Goal: Task Accomplishment & Management: Use online tool/utility

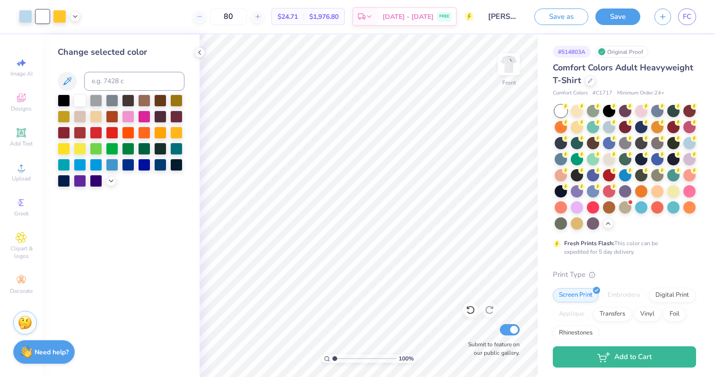
drag, startPoint x: 341, startPoint y: 358, endPoint x: 316, endPoint y: 358, distance: 24.6
type input "1"
click at [332, 358] on input "range" at bounding box center [364, 359] width 64 height 9
click at [510, 55] on img at bounding box center [509, 64] width 38 height 38
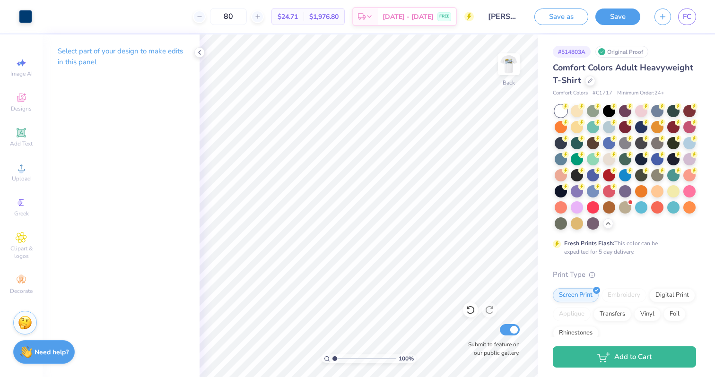
click at [510, 55] on img at bounding box center [508, 64] width 19 height 19
click at [509, 60] on img at bounding box center [509, 64] width 38 height 38
click at [509, 61] on img at bounding box center [509, 64] width 38 height 38
click at [506, 59] on img at bounding box center [509, 64] width 38 height 38
click at [511, 55] on img at bounding box center [509, 64] width 38 height 38
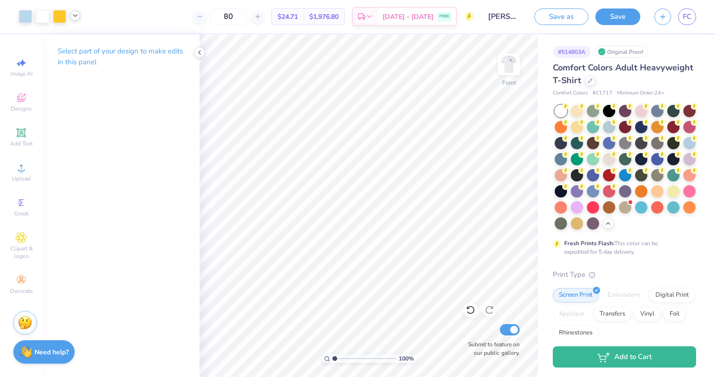
click at [72, 17] on icon at bounding box center [75, 16] width 8 height 8
click at [21, 17] on div at bounding box center [25, 15] width 13 height 13
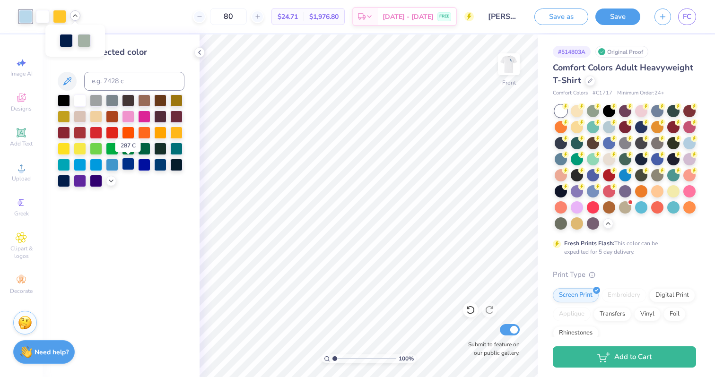
click at [127, 162] on div at bounding box center [128, 164] width 12 height 12
click at [63, 41] on div at bounding box center [66, 39] width 13 height 13
click at [84, 102] on div at bounding box center [80, 100] width 12 height 12
click at [110, 97] on div at bounding box center [112, 100] width 12 height 12
click at [164, 165] on div at bounding box center [160, 164] width 12 height 12
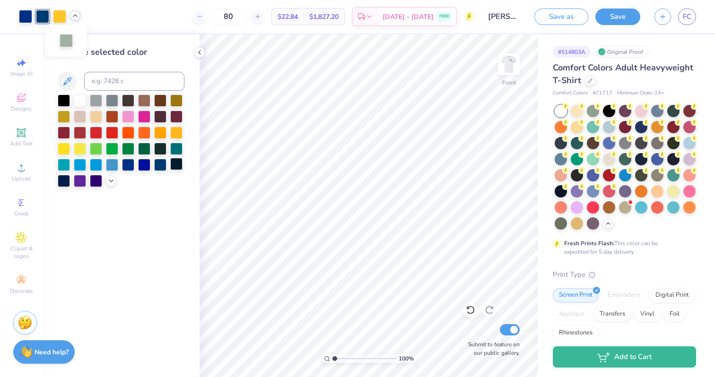
click at [178, 166] on div at bounding box center [176, 164] width 12 height 12
click at [108, 180] on icon at bounding box center [111, 180] width 8 height 8
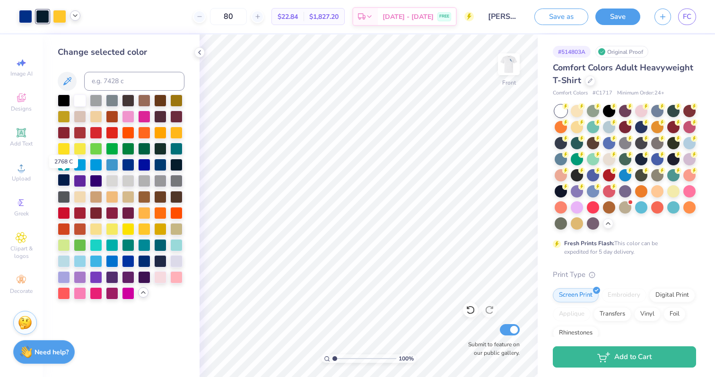
click at [65, 181] on div at bounding box center [64, 180] width 12 height 12
click at [63, 95] on div at bounding box center [64, 100] width 12 height 12
click at [469, 314] on icon at bounding box center [470, 309] width 9 height 9
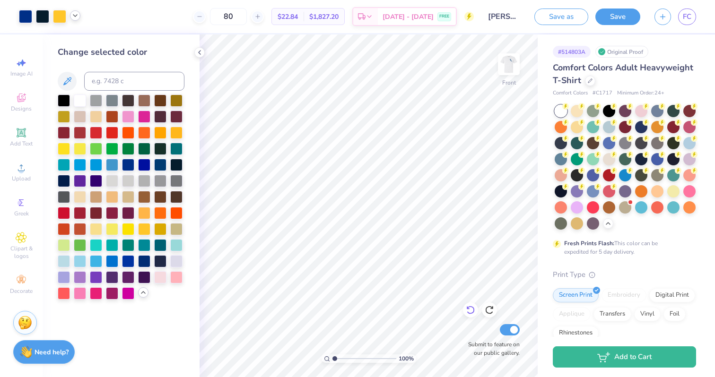
click at [469, 314] on icon at bounding box center [470, 309] width 9 height 9
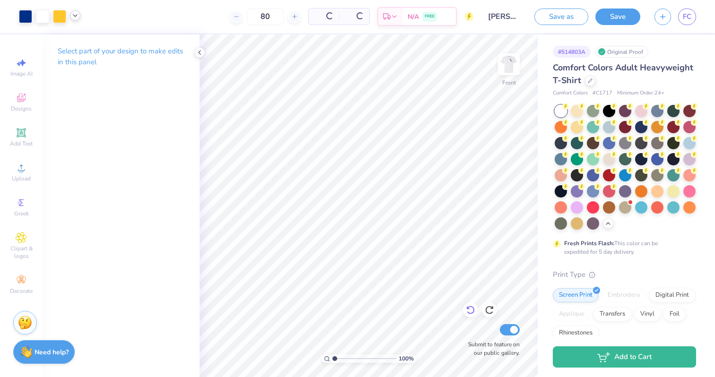
click at [469, 314] on icon at bounding box center [470, 309] width 9 height 9
click at [490, 314] on icon at bounding box center [489, 310] width 8 height 9
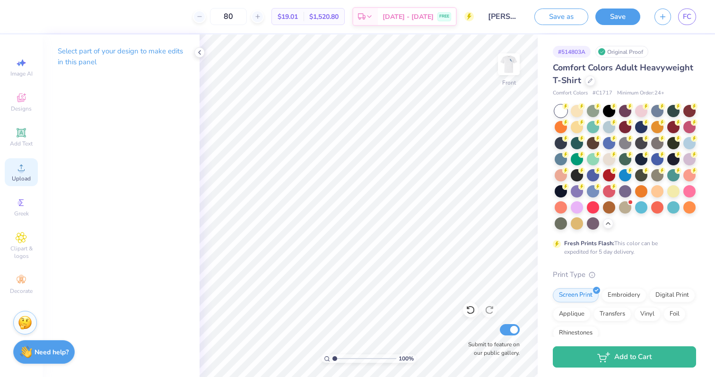
click at [15, 170] on div "Upload" at bounding box center [21, 172] width 33 height 28
click at [471, 309] on icon at bounding box center [470, 309] width 9 height 9
click at [27, 167] on div "Upload" at bounding box center [21, 172] width 33 height 28
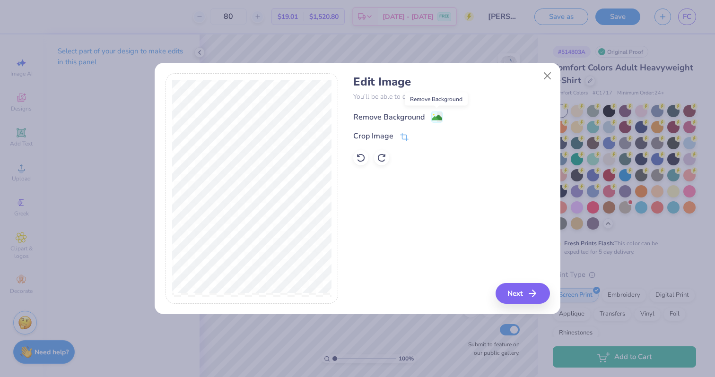
click at [436, 119] on image at bounding box center [437, 118] width 10 height 10
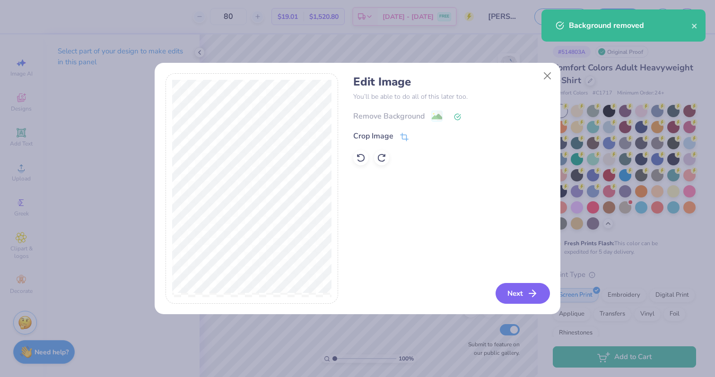
click at [515, 286] on button "Next" at bounding box center [523, 293] width 54 height 21
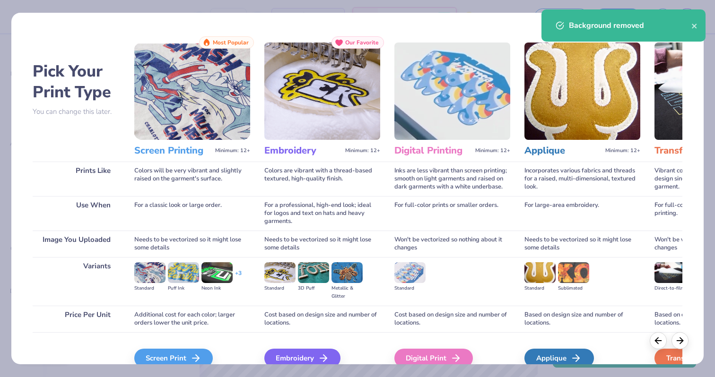
scroll to position [47, 0]
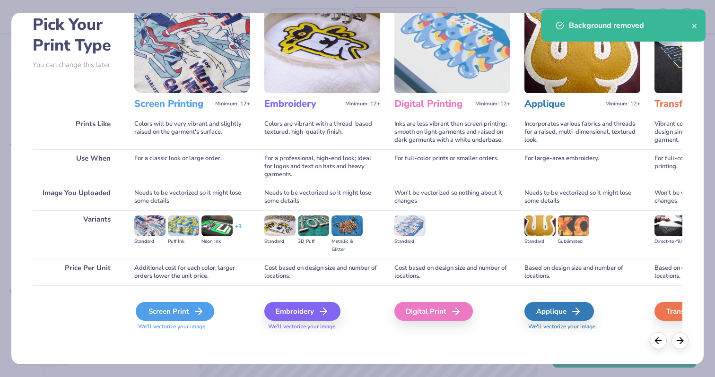
click at [201, 312] on polyline at bounding box center [200, 311] width 3 height 7
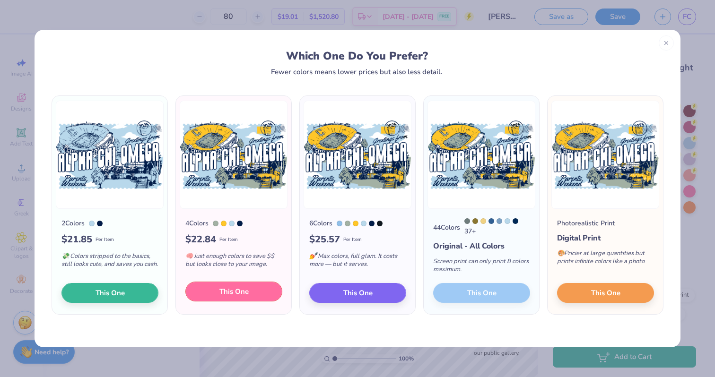
click at [262, 301] on button "This One" at bounding box center [233, 292] width 97 height 20
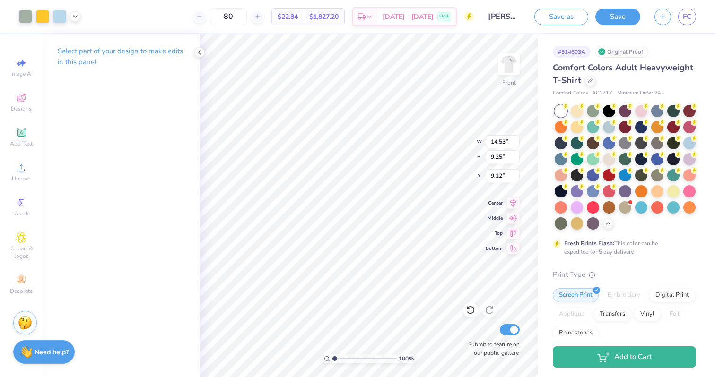
type input "12.96"
type input "8.25"
type input "4.09"
type input "12.29"
type input "7.82"
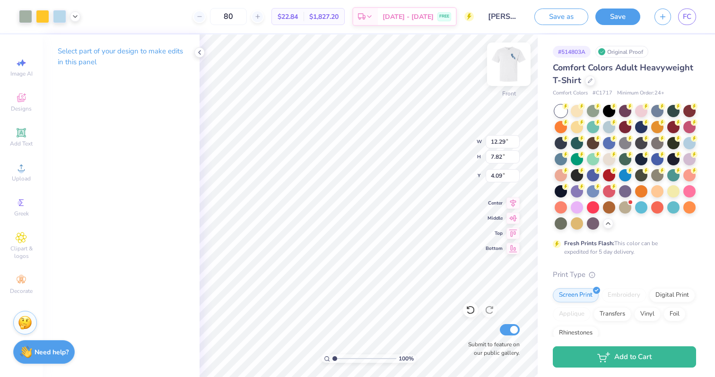
type input "4.03"
click at [505, 67] on img at bounding box center [509, 64] width 38 height 38
click at [504, 68] on img at bounding box center [508, 64] width 19 height 19
type input "4.62"
click at [503, 66] on img at bounding box center [509, 64] width 38 height 38
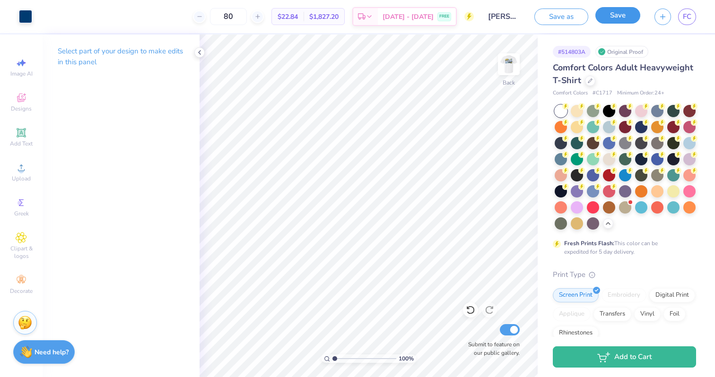
click at [620, 18] on button "Save" at bounding box center [617, 15] width 45 height 17
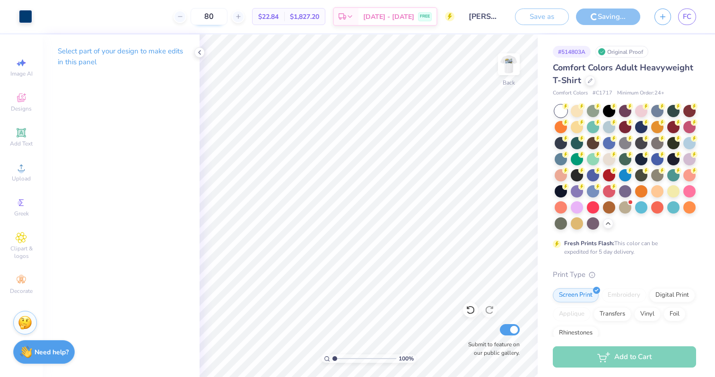
click at [222, 15] on input "80" at bounding box center [209, 16] width 37 height 17
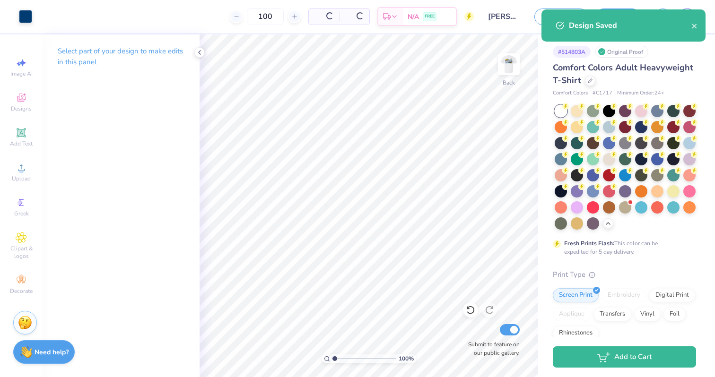
type input "100"
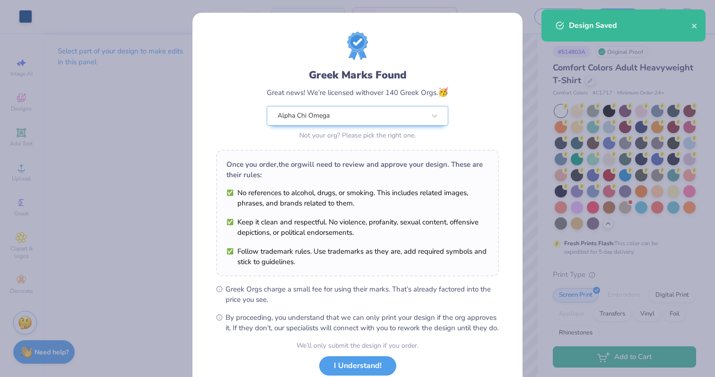
scroll to position [65, 0]
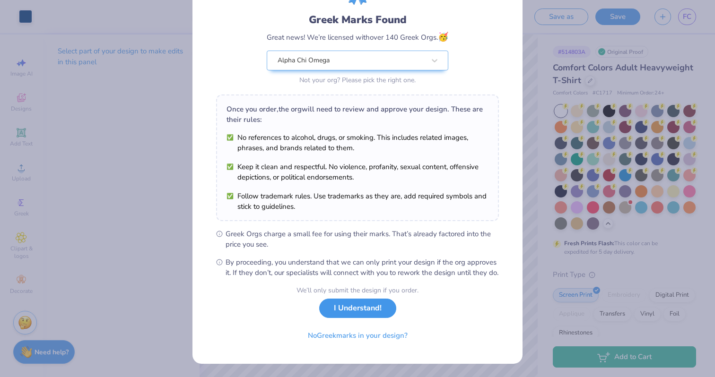
click at [366, 313] on button "I Understand!" at bounding box center [357, 308] width 77 height 19
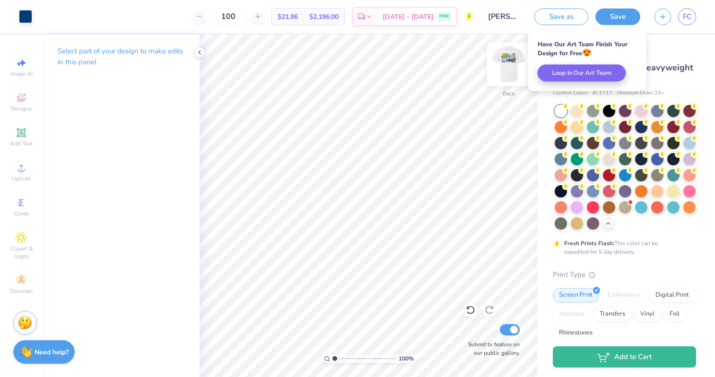
click at [509, 57] on img at bounding box center [509, 64] width 38 height 38
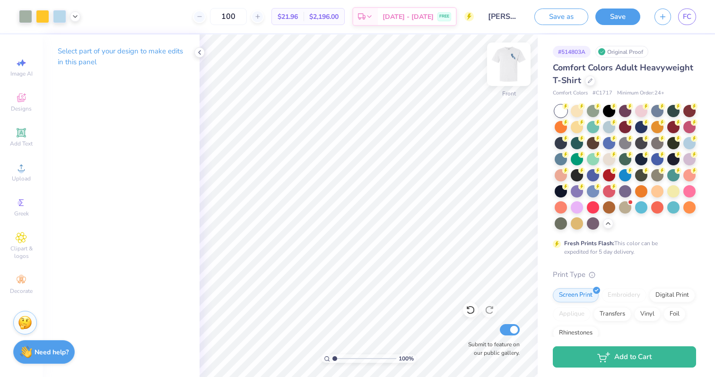
click at [508, 57] on img at bounding box center [509, 64] width 38 height 38
click at [508, 58] on img at bounding box center [509, 64] width 38 height 38
click at [510, 60] on img at bounding box center [508, 64] width 19 height 19
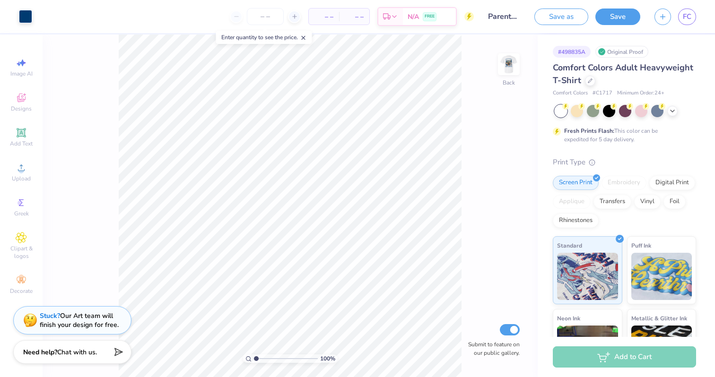
drag, startPoint x: 272, startPoint y: 360, endPoint x: 243, endPoint y: 360, distance: 29.3
type input "1"
click at [254, 360] on input "range" at bounding box center [286, 359] width 64 height 9
click at [504, 63] on img at bounding box center [509, 64] width 38 height 38
click at [264, 17] on input "number" at bounding box center [265, 16] width 37 height 17
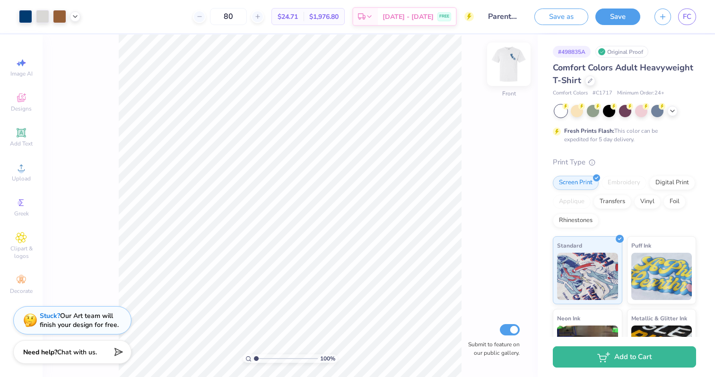
type input "80"
click at [506, 63] on img at bounding box center [509, 64] width 38 height 38
click at [685, 15] on span "FC" at bounding box center [687, 16] width 9 height 11
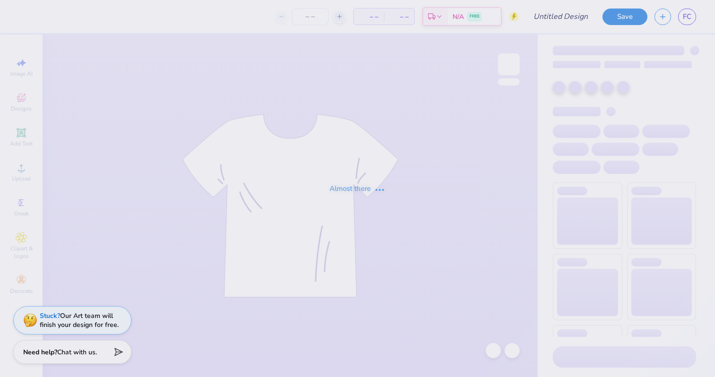
type input "Parents Weekend Mock 2"
type input "100"
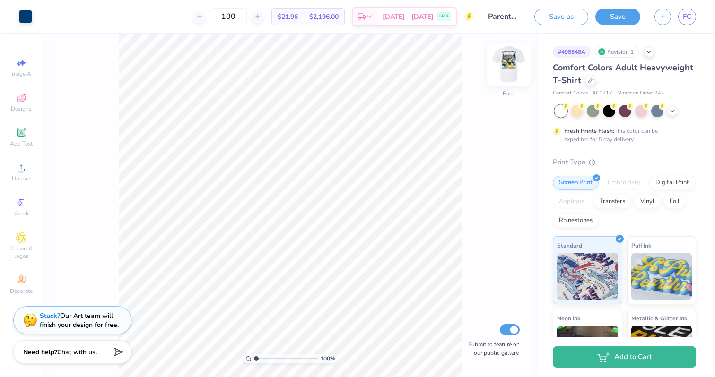
click at [510, 74] on img at bounding box center [509, 64] width 38 height 38
click at [76, 15] on polyline at bounding box center [75, 16] width 4 height 2
click at [77, 41] on div at bounding box center [75, 39] width 13 height 13
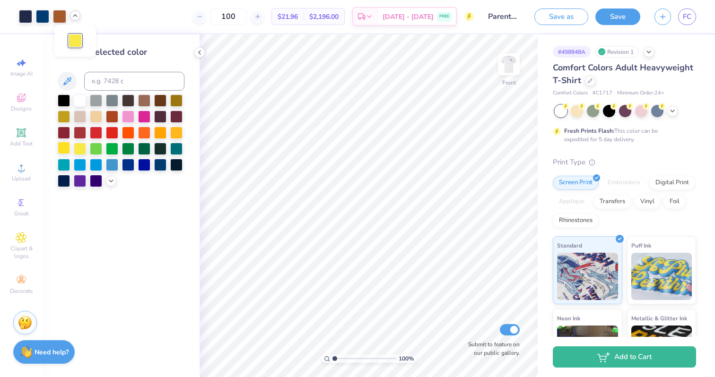
click at [65, 147] on div at bounding box center [64, 148] width 12 height 12
click at [180, 129] on div at bounding box center [176, 132] width 12 height 12
click at [61, 150] on div at bounding box center [64, 148] width 12 height 12
click at [110, 183] on icon at bounding box center [111, 180] width 8 height 8
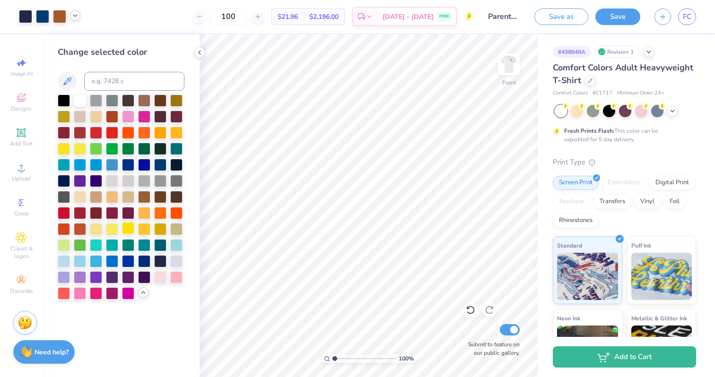
click at [126, 229] on div at bounding box center [128, 228] width 12 height 12
click at [517, 67] on img at bounding box center [509, 64] width 38 height 38
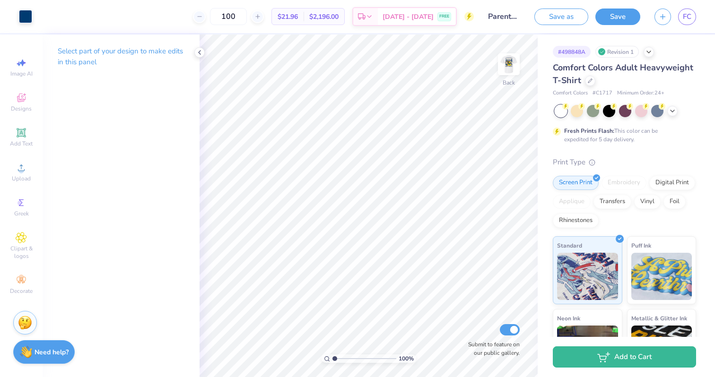
click at [517, 67] on img at bounding box center [508, 64] width 19 height 19
click at [42, 16] on div at bounding box center [42, 15] width 13 height 13
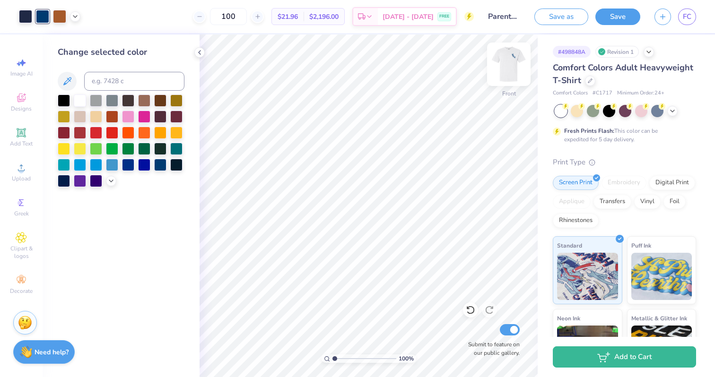
click at [509, 64] on img at bounding box center [509, 64] width 38 height 38
click at [505, 67] on img at bounding box center [509, 64] width 38 height 38
click at [502, 64] on img at bounding box center [509, 64] width 38 height 38
click at [116, 78] on input at bounding box center [134, 81] width 100 height 19
type input "533"
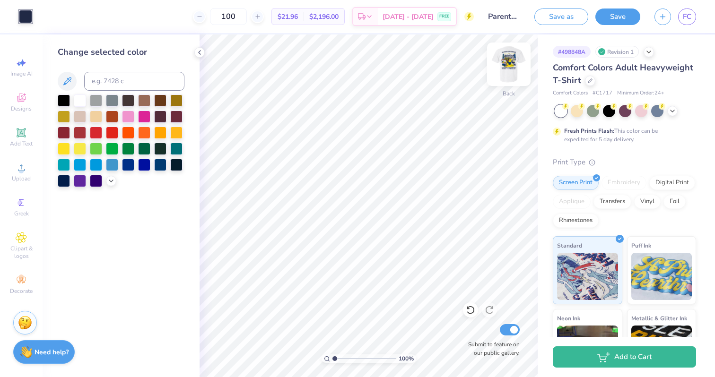
click at [506, 65] on img at bounding box center [509, 64] width 38 height 38
click at [506, 65] on img at bounding box center [508, 64] width 19 height 19
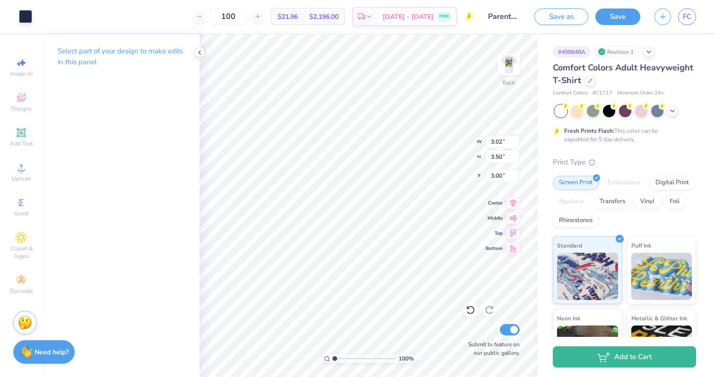
type input "3.07"
type input "3.55"
type input "2.94"
type input "3.72"
type input "4.31"
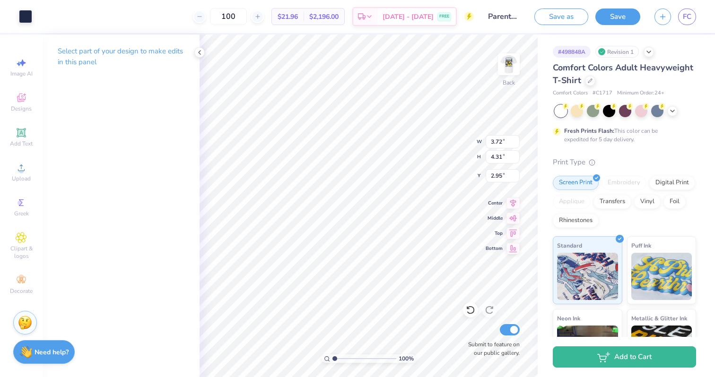
type input "3.00"
click at [498, 76] on img at bounding box center [509, 64] width 38 height 38
click at [608, 16] on button "Save" at bounding box center [617, 15] width 45 height 17
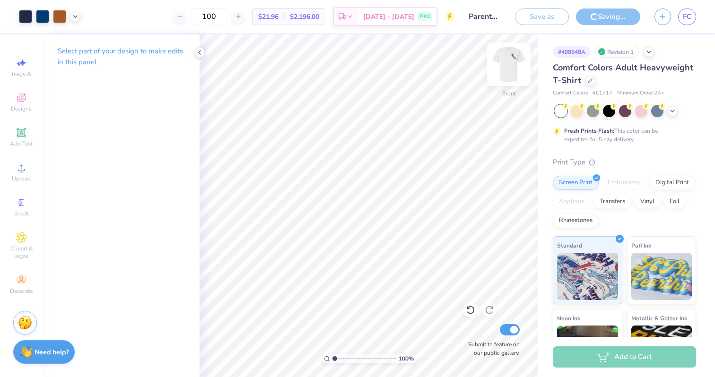
click at [504, 58] on img at bounding box center [509, 64] width 38 height 38
click at [504, 59] on img at bounding box center [509, 64] width 38 height 38
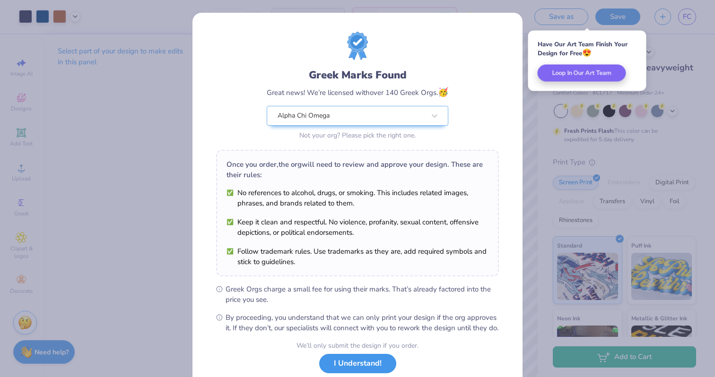
click at [366, 370] on button "I Understand!" at bounding box center [357, 363] width 77 height 19
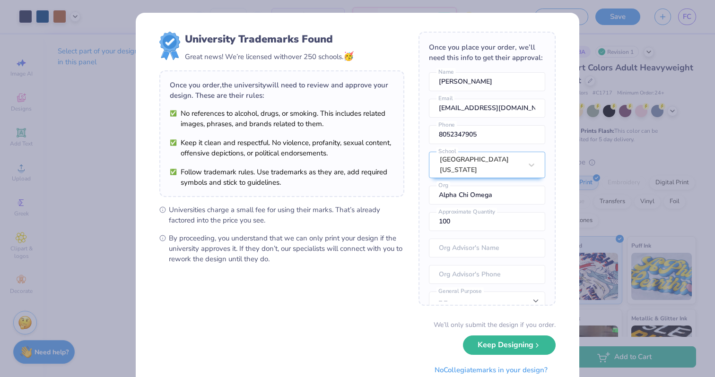
click at [598, 236] on div "University Trademarks Found Great news! We’re licensed with over 250 schools. 🥳…" at bounding box center [357, 188] width 715 height 377
click at [501, 348] on button "Keep Designing" at bounding box center [509, 342] width 93 height 19
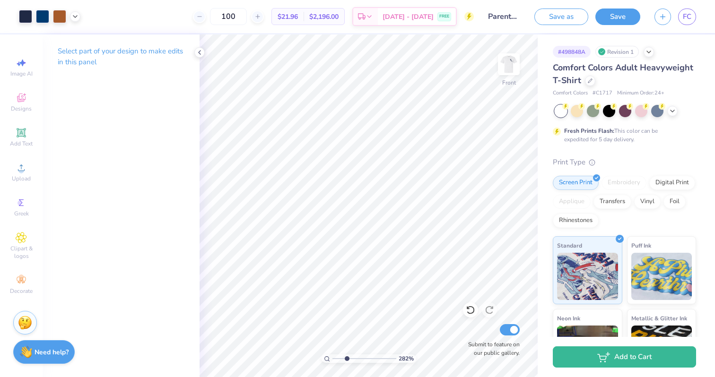
drag, startPoint x: 334, startPoint y: 357, endPoint x: 346, endPoint y: 336, distance: 24.3
click at [346, 355] on input "range" at bounding box center [364, 359] width 64 height 9
drag, startPoint x: 346, startPoint y: 357, endPoint x: 332, endPoint y: 358, distance: 14.2
type input "1"
click at [332, 358] on input "range" at bounding box center [364, 359] width 64 height 9
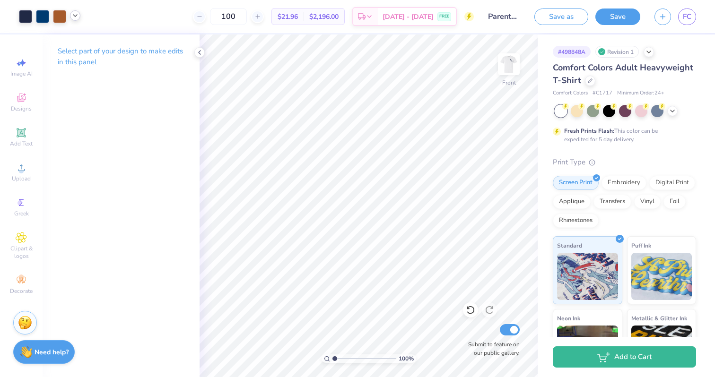
click at [76, 17] on icon at bounding box center [75, 16] width 8 height 8
click at [79, 39] on div at bounding box center [75, 39] width 13 height 13
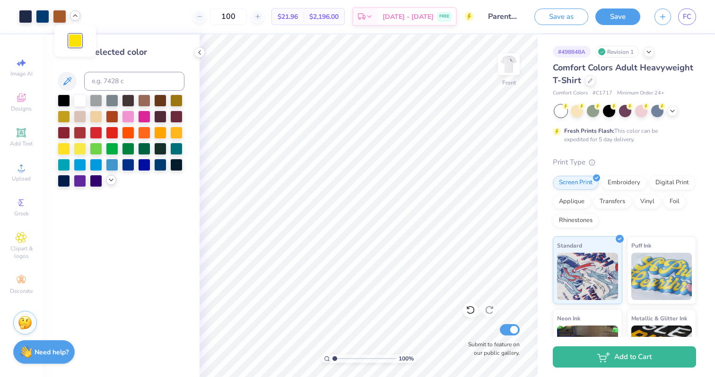
click at [111, 186] on div at bounding box center [121, 141] width 127 height 93
click at [115, 178] on div at bounding box center [111, 180] width 10 height 10
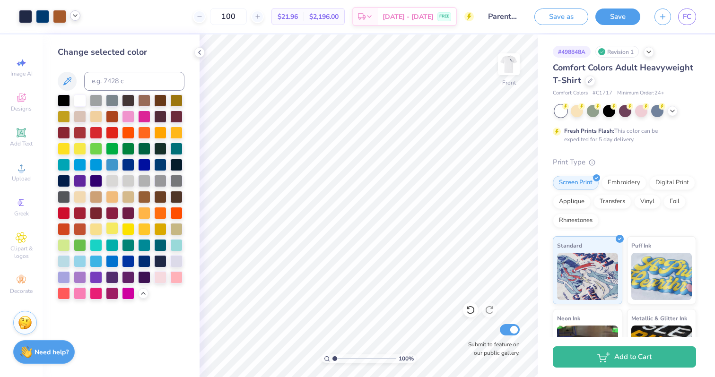
click at [116, 230] on div at bounding box center [112, 228] width 12 height 12
click at [100, 230] on div at bounding box center [96, 228] width 12 height 12
click at [112, 230] on div at bounding box center [112, 228] width 12 height 12
click at [511, 61] on img at bounding box center [509, 64] width 38 height 38
